Goal: Information Seeking & Learning: Find specific fact

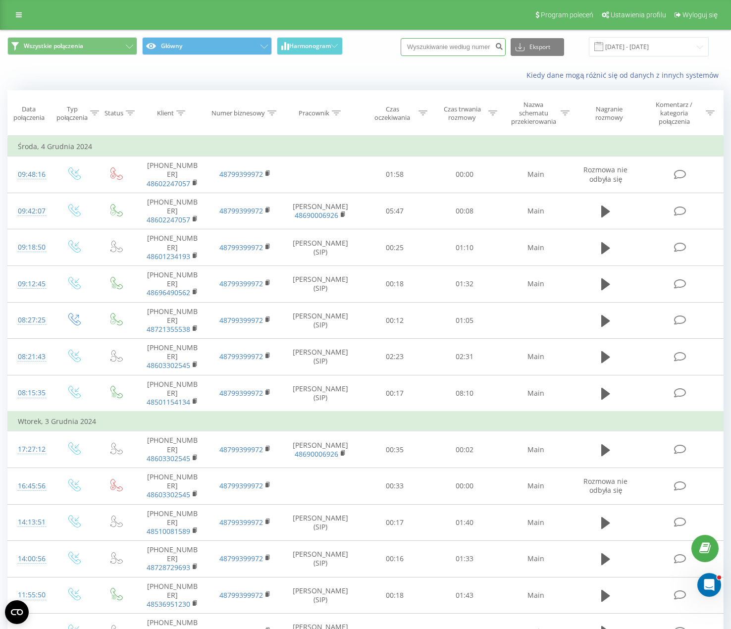
click at [457, 53] on input at bounding box center [452, 47] width 105 height 18
paste input "660538886"
type input "660538886"
click at [503, 48] on icon "submit" at bounding box center [499, 45] width 8 height 6
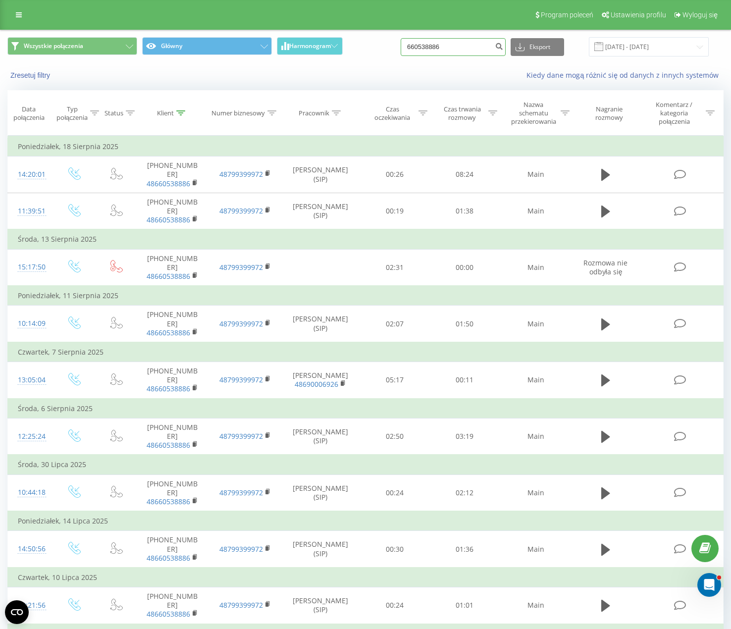
click at [466, 49] on input "660538886" at bounding box center [452, 47] width 105 height 18
paste input "535553583"
type input "535553583"
click at [544, 49] on button "Eksport" at bounding box center [536, 47] width 53 height 18
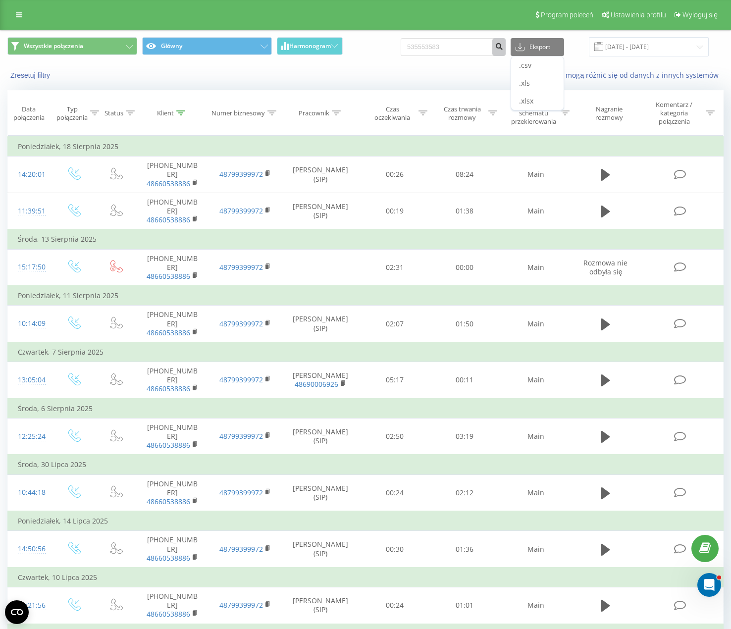
click at [503, 47] on icon "submit" at bounding box center [499, 45] width 8 height 6
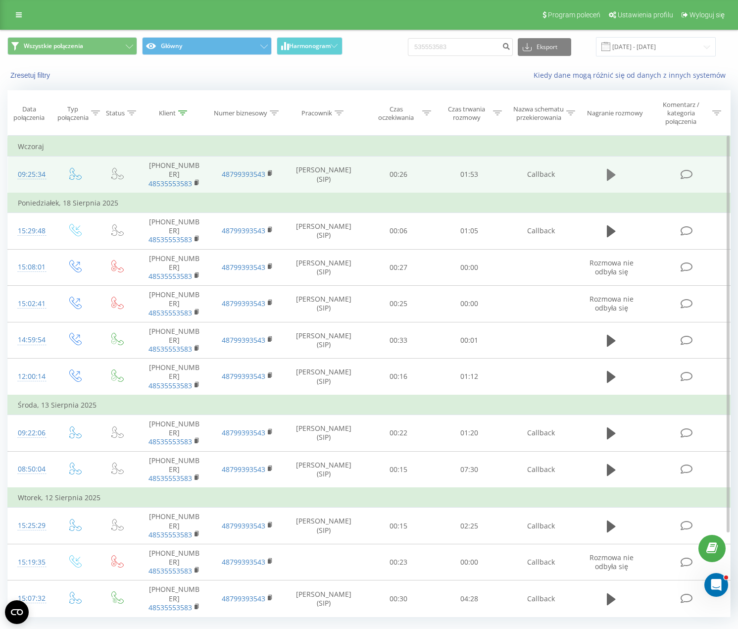
click at [610, 169] on icon at bounding box center [611, 175] width 9 height 12
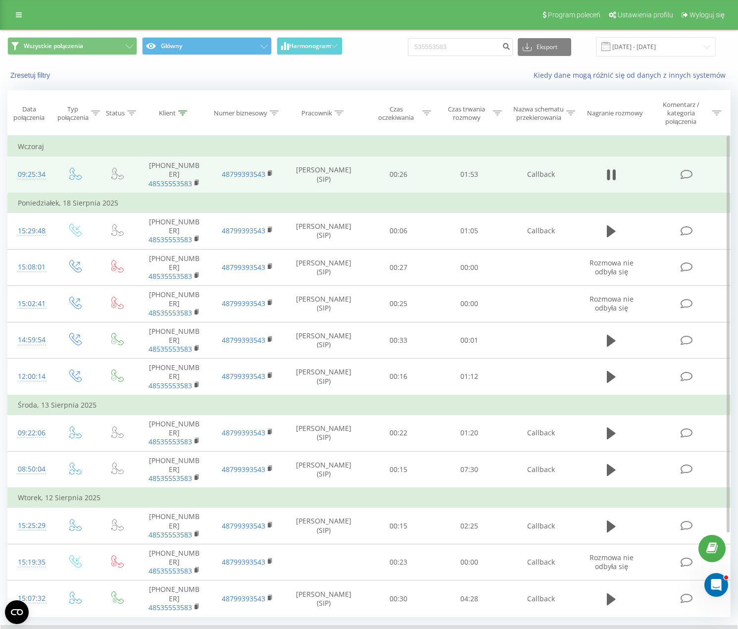
click at [366, 75] on div "Kiedy dane mogą różnić się od danych z innych systemów" at bounding box center [507, 75] width 461 height 10
drag, startPoint x: 345, startPoint y: 75, endPoint x: 311, endPoint y: 76, distance: 33.7
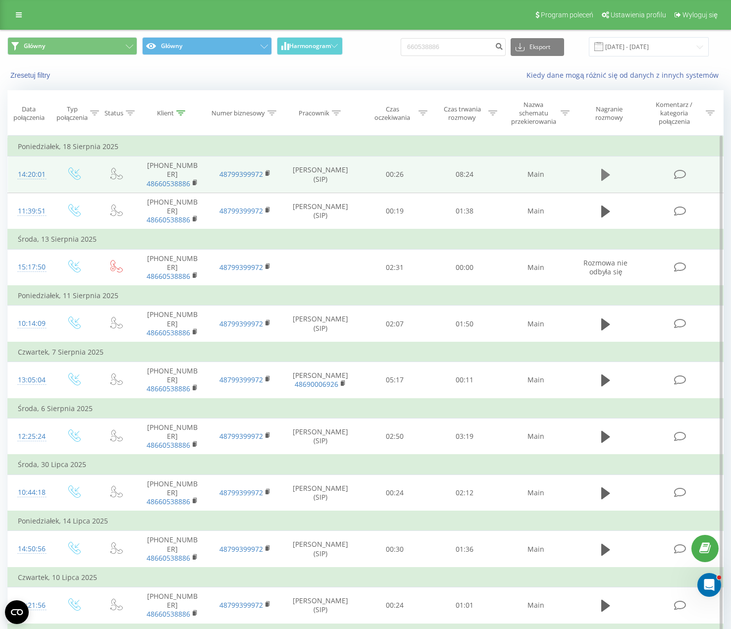
click at [603, 172] on icon at bounding box center [605, 175] width 9 height 12
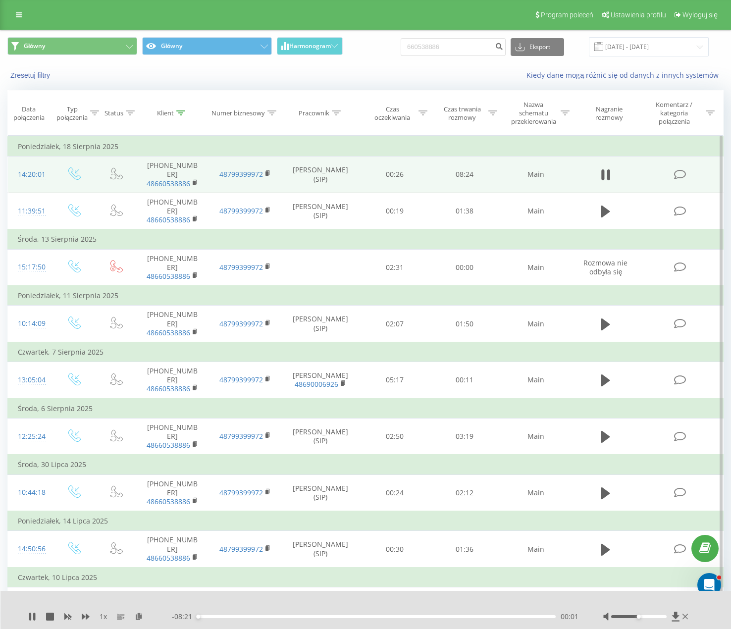
click at [212, 617] on div "- 08:21 00:01 00:01" at bounding box center [375, 616] width 406 height 10
click at [213, 617] on div "00:22" at bounding box center [376, 616] width 358 height 3
click at [226, 616] on div "00:23" at bounding box center [376, 616] width 358 height 3
click at [659, 616] on div at bounding box center [638, 616] width 55 height 3
click at [256, 616] on div "00:42" at bounding box center [376, 616] width 358 height 3
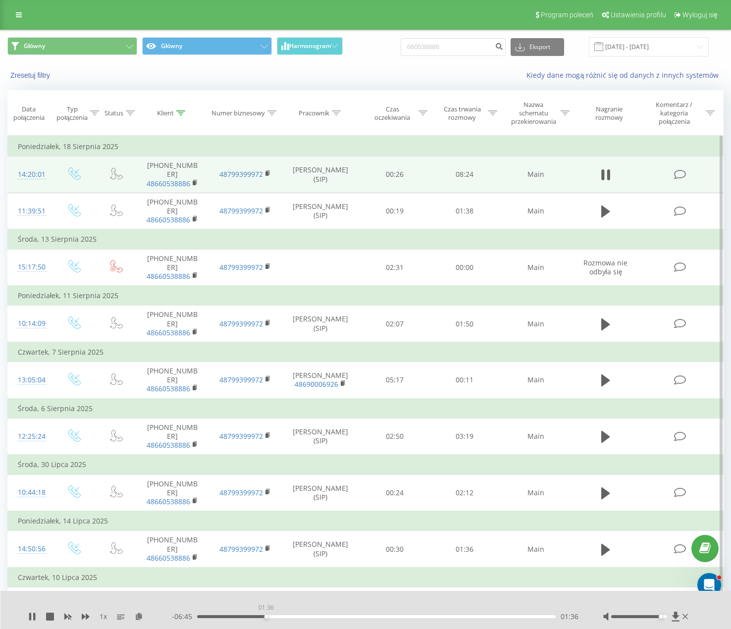
click at [266, 616] on div "01:36" at bounding box center [376, 616] width 358 height 3
drag, startPoint x: 275, startPoint y: 616, endPoint x: 281, endPoint y: 616, distance: 6.5
click at [275, 616] on div "01:49" at bounding box center [376, 616] width 358 height 3
click at [287, 616] on div "02:06" at bounding box center [376, 616] width 358 height 3
click at [301, 616] on div "02:07" at bounding box center [376, 616] width 358 height 3
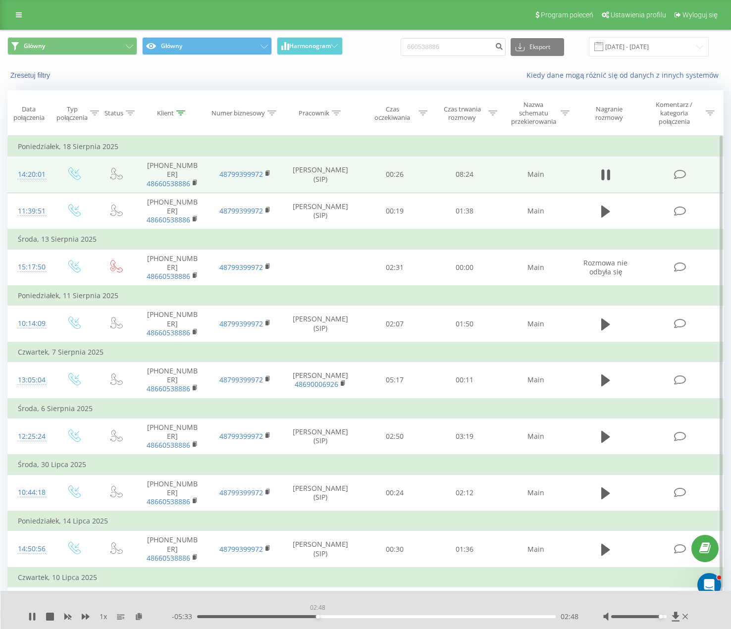
drag, startPoint x: 317, startPoint y: 617, endPoint x: 333, endPoint y: 617, distance: 15.4
click at [318, 617] on div "02:48" at bounding box center [376, 616] width 358 height 3
click at [335, 617] on div "00:00" at bounding box center [376, 616] width 358 height 3
click at [356, 616] on div "03:13" at bounding box center [376, 616] width 358 height 3
click at [366, 616] on div "03:43" at bounding box center [376, 616] width 358 height 3
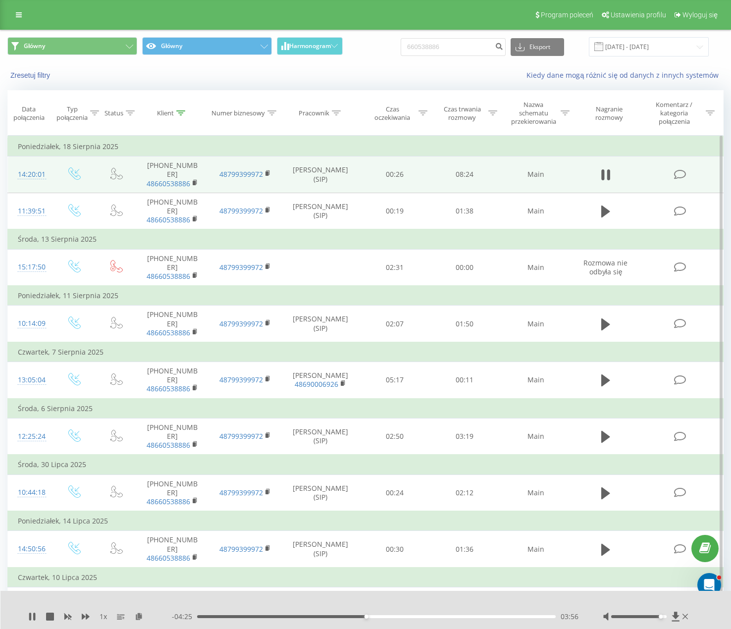
click at [378, 616] on div "03:56" at bounding box center [376, 616] width 358 height 3
click at [390, 616] on div "04:13" at bounding box center [376, 616] width 358 height 3
click at [402, 616] on div "04:47" at bounding box center [376, 616] width 358 height 3
click at [408, 616] on div "04:47" at bounding box center [376, 616] width 358 height 3
click at [415, 615] on div "04:56" at bounding box center [376, 616] width 358 height 3
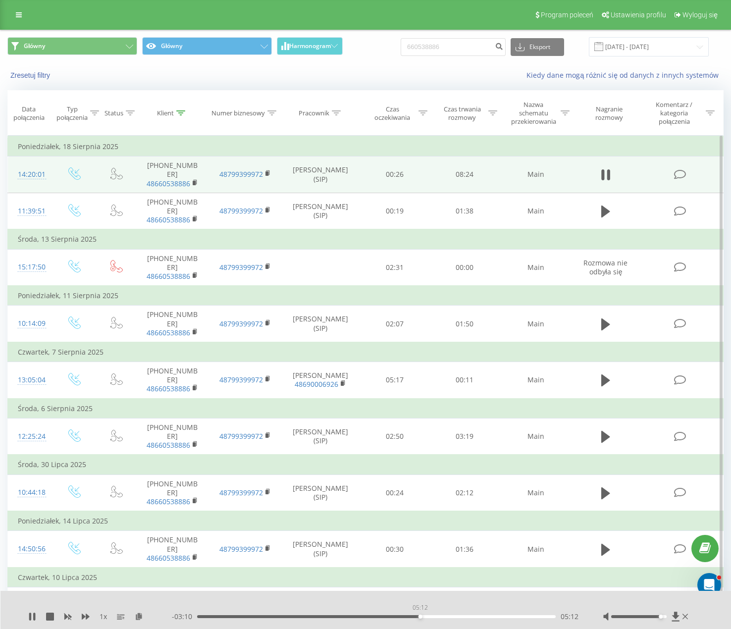
click at [420, 615] on div "05:12" at bounding box center [376, 616] width 358 height 3
click at [424, 615] on div "05:12" at bounding box center [376, 616] width 358 height 3
click at [432, 615] on div "05:29" at bounding box center [376, 616] width 358 height 3
click at [442, 616] on div "05:29" at bounding box center [376, 616] width 358 height 3
click at [451, 616] on div "05:56" at bounding box center [376, 616] width 358 height 3
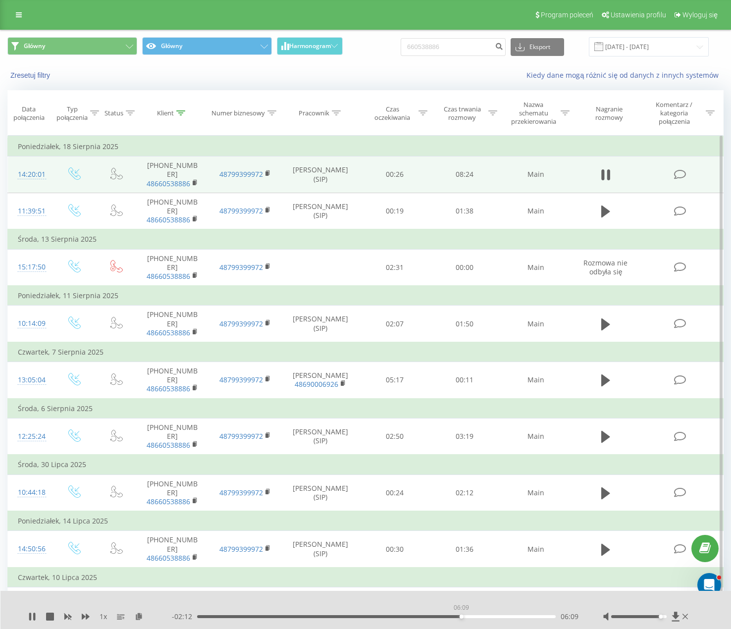
click at [461, 616] on div "06:09" at bounding box center [376, 616] width 358 height 3
click at [471, 616] on div "06:09" at bounding box center [376, 616] width 358 height 3
click at [476, 617] on div "06:25" at bounding box center [376, 616] width 358 height 3
click at [491, 616] on div "06:51" at bounding box center [376, 616] width 358 height 3
click at [507, 616] on div "07:05" at bounding box center [376, 616] width 358 height 3
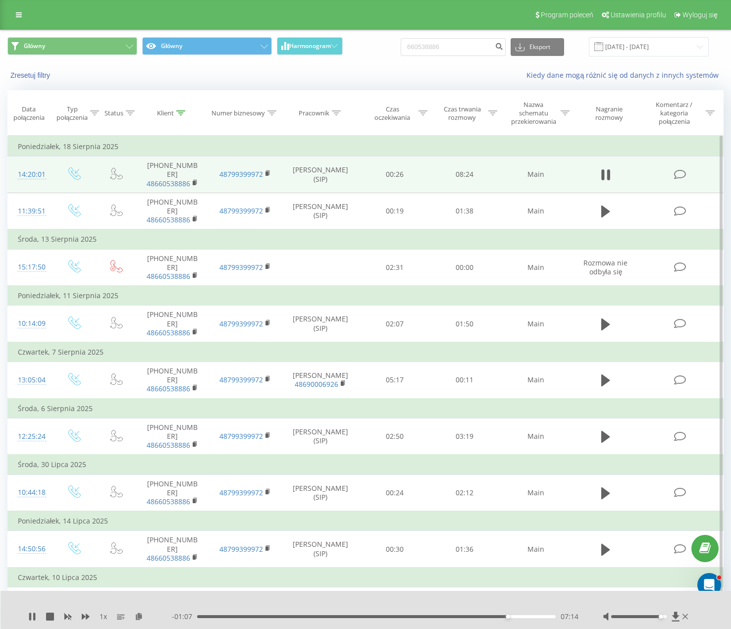
click at [511, 617] on div "07:14" at bounding box center [376, 616] width 358 height 3
click at [517, 617] on div "07:21" at bounding box center [376, 616] width 358 height 3
click at [523, 616] on div "07:29" at bounding box center [376, 616] width 358 height 3
drag, startPoint x: 173, startPoint y: 616, endPoint x: 196, endPoint y: 616, distance: 23.3
click at [196, 616] on span "- 00:42" at bounding box center [184, 616] width 25 height 10
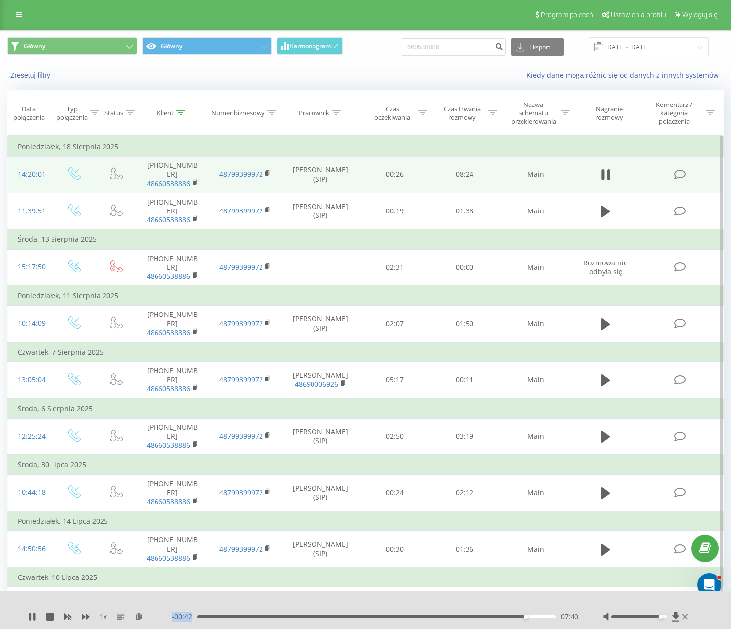
click at [196, 610] on div "1 x - 00:42 07:40 07:40" at bounding box center [365, 610] width 731 height 38
click at [606, 511] on tbody "Poniedziałek, 18 Sierpnia 2025 14:20:01 +48660538886 48660538886 48799399972 Sz…" at bounding box center [365, 437] width 715 height 600
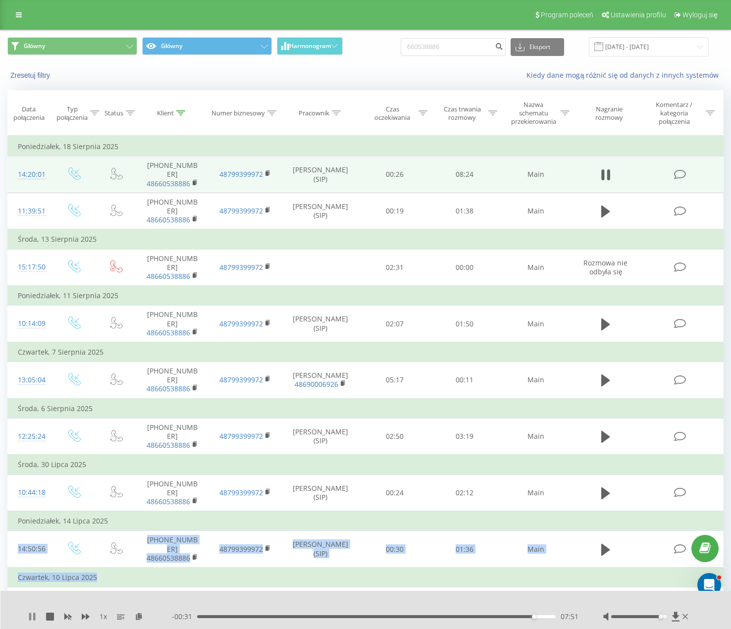
click at [31, 617] on icon at bounding box center [30, 616] width 2 height 8
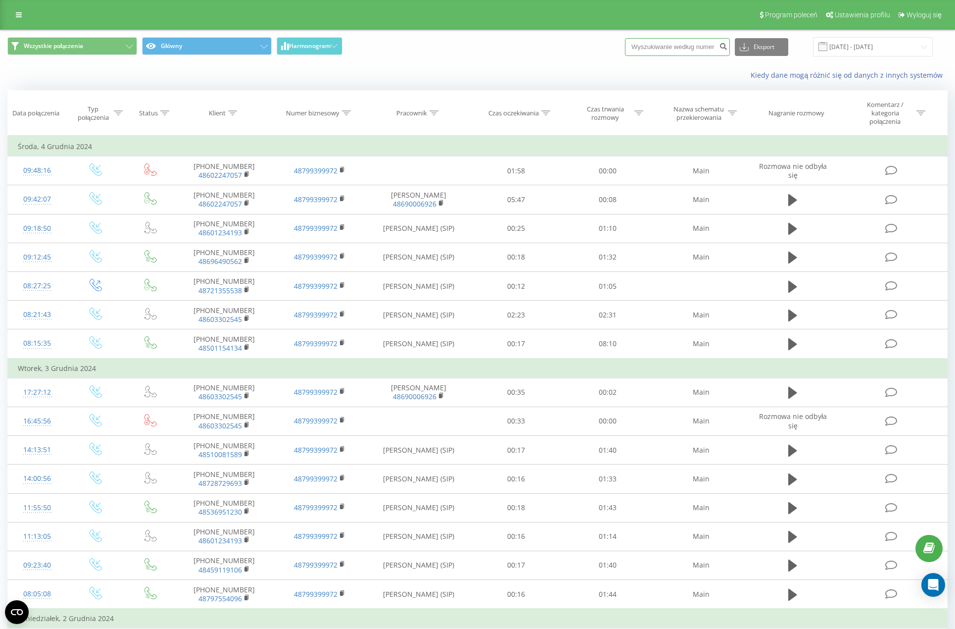
click at [702, 43] on input at bounding box center [677, 47] width 105 height 18
paste input "501122879"
type input "501122879"
click at [730, 48] on button "submit" at bounding box center [723, 47] width 13 height 18
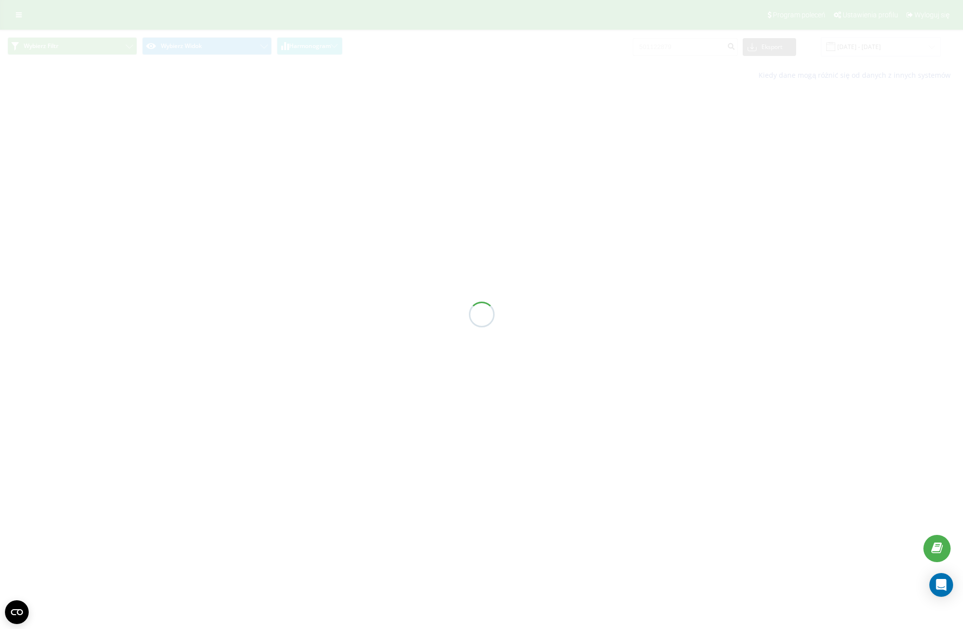
click at [557, 92] on div at bounding box center [481, 314] width 963 height 629
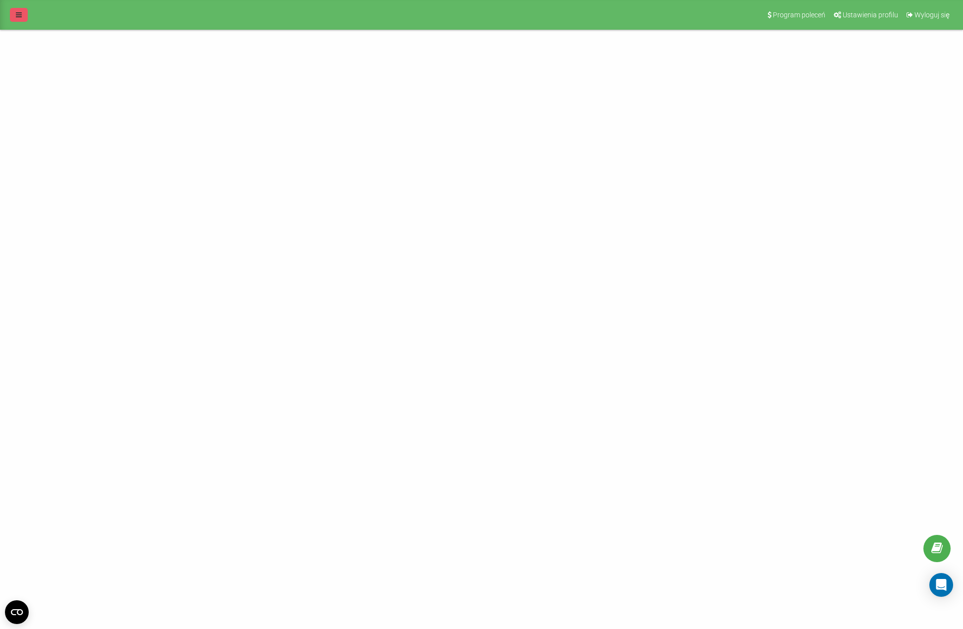
click at [13, 15] on link at bounding box center [19, 15] width 18 height 14
click at [44, 51] on icon at bounding box center [46, 53] width 4 height 6
click at [43, 69] on link "[DOMAIN_NAME]" at bounding box center [45, 67] width 48 height 8
